Goal: Find specific page/section: Find specific page/section

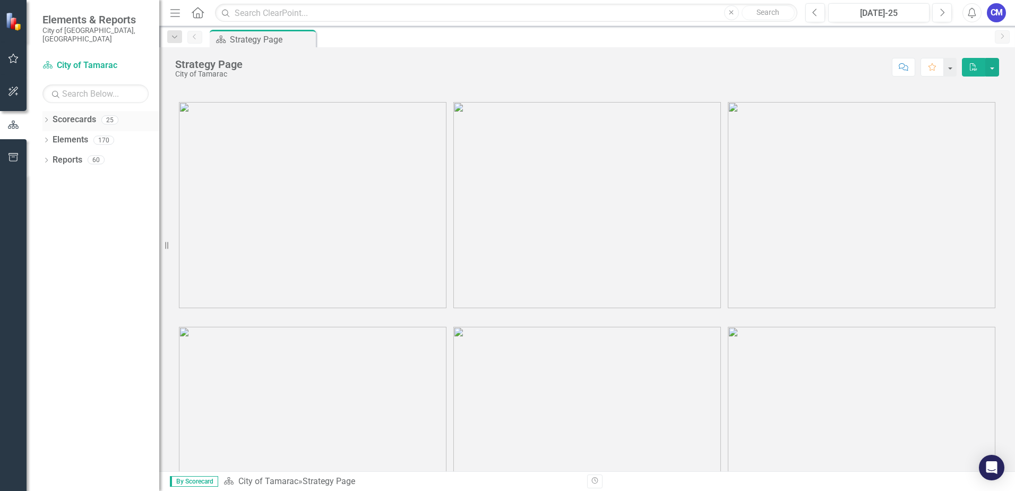
click at [45, 118] on icon "Dropdown" at bounding box center [45, 121] width 7 height 6
click at [56, 135] on div "Dropdown" at bounding box center [53, 139] width 11 height 9
click at [61, 156] on icon "Dropdown" at bounding box center [62, 159] width 8 height 6
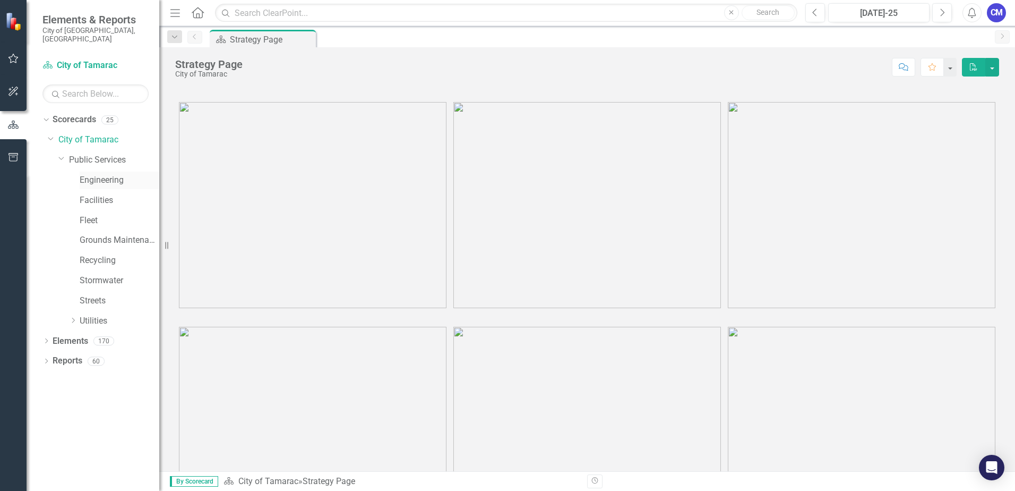
click at [101, 174] on link "Engineering" at bounding box center [120, 180] width 80 height 12
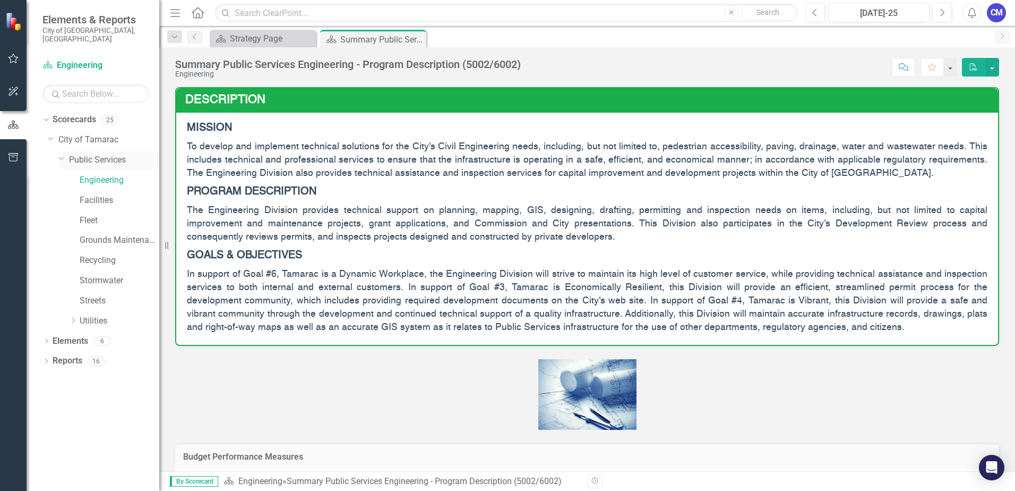
click at [87, 154] on link "Public Services" at bounding box center [114, 160] width 90 height 12
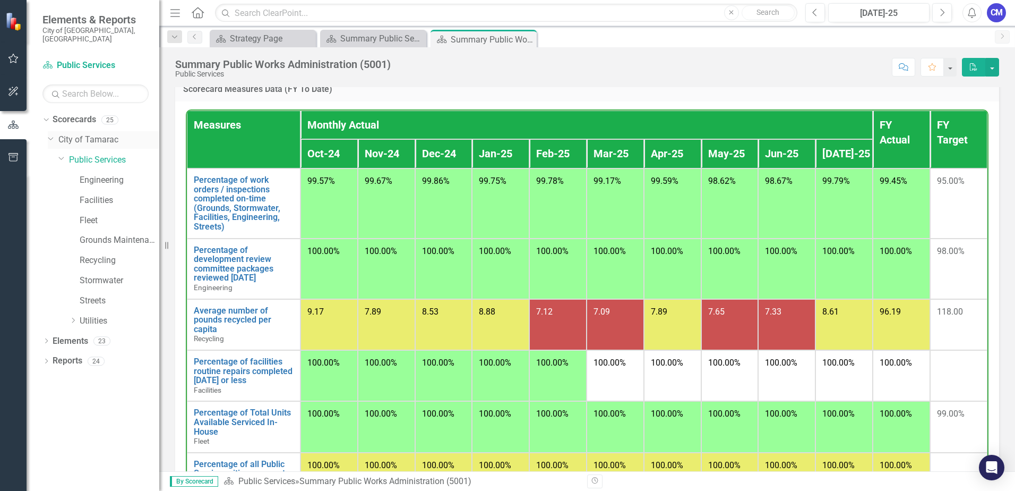
click at [52, 134] on icon "Dropdown" at bounding box center [51, 138] width 6 height 8
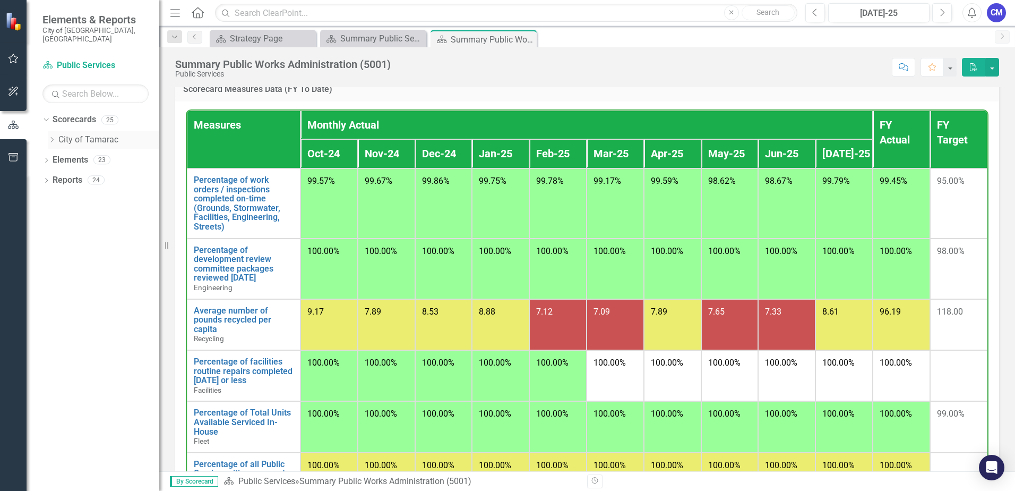
click at [50, 136] on icon "Dropdown" at bounding box center [52, 139] width 8 height 6
click at [61, 156] on icon "Dropdown" at bounding box center [62, 159] width 8 height 6
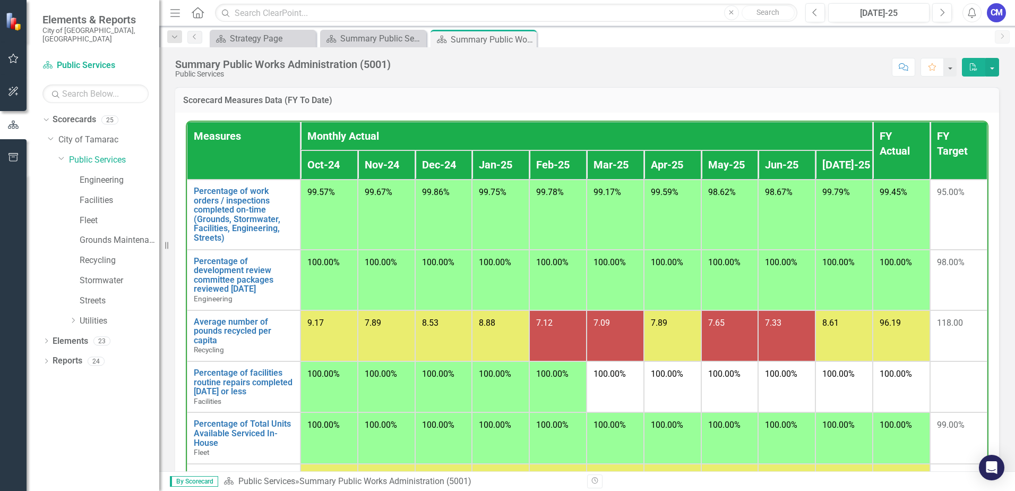
scroll to position [520, 0]
